Goal: Find specific page/section: Find specific page/section

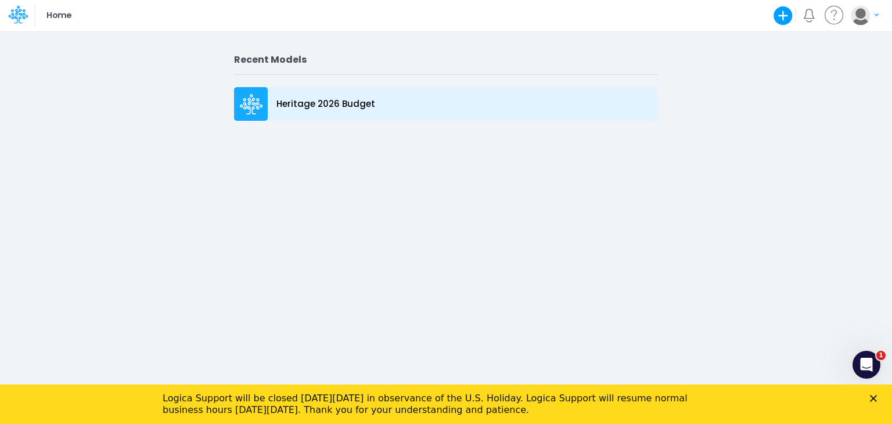
click at [341, 107] on p "Heritage 2026 Budget" at bounding box center [325, 104] width 99 height 13
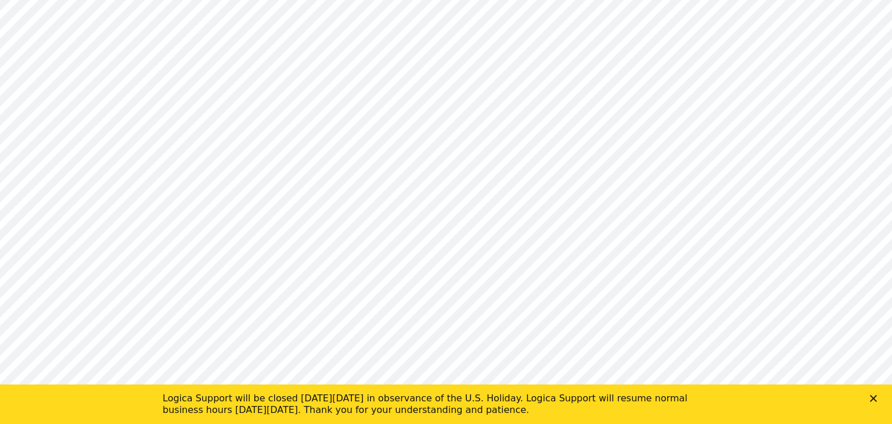
click at [874, 398] on icon "Close" at bounding box center [873, 398] width 7 height 7
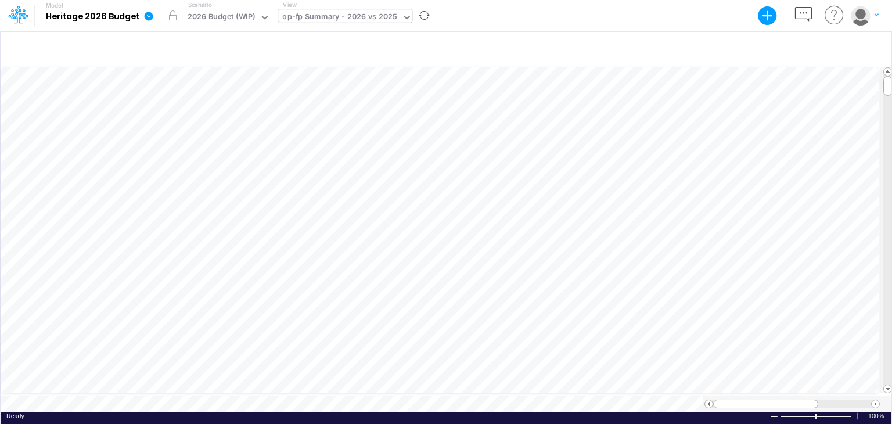
click at [307, 16] on div "op-fp Summary - 2026 vs 2025" at bounding box center [339, 17] width 115 height 13
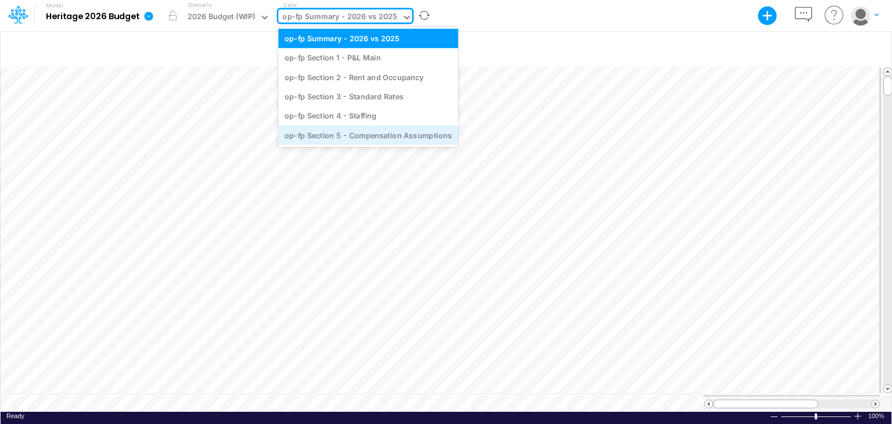
click at [340, 135] on div "op-fp Section 5 - Compensation Assumptions" at bounding box center [368, 134] width 180 height 19
